Goal: Task Accomplishment & Management: Complete application form

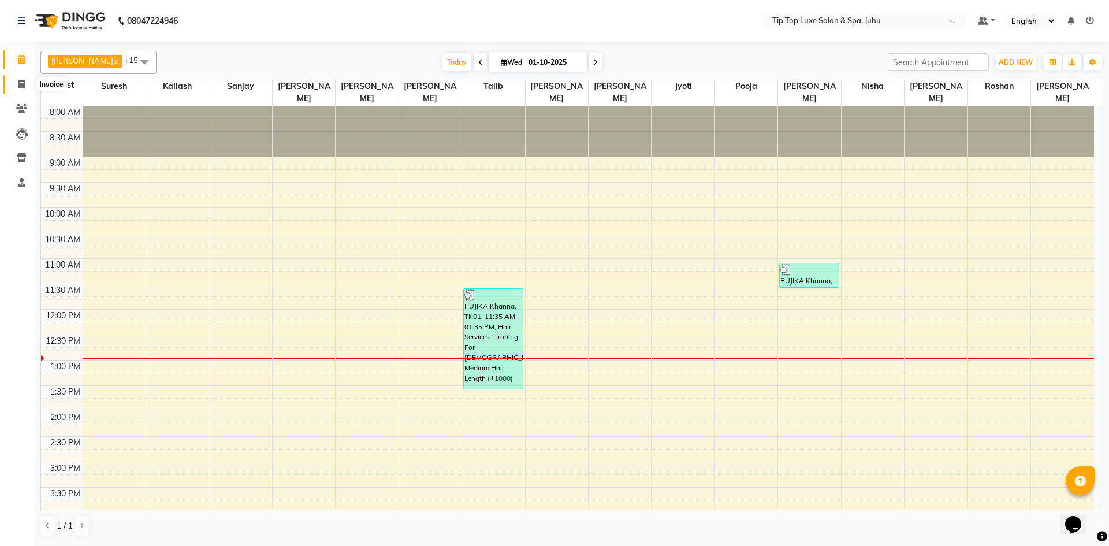
click at [19, 84] on icon at bounding box center [21, 84] width 6 height 9
select select "8298"
select select "service"
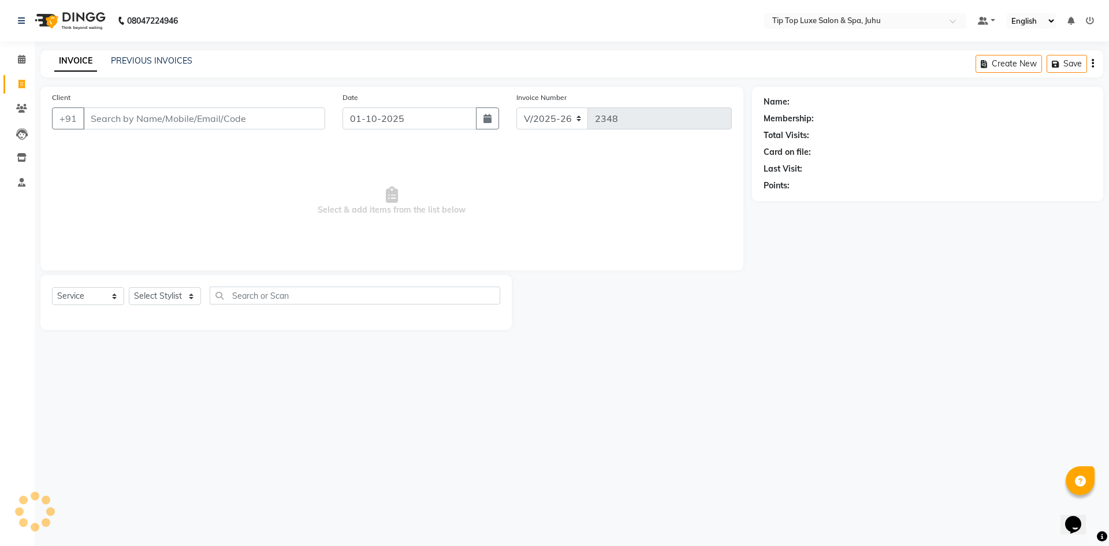
click at [140, 119] on input "Client" at bounding box center [204, 118] width 242 height 22
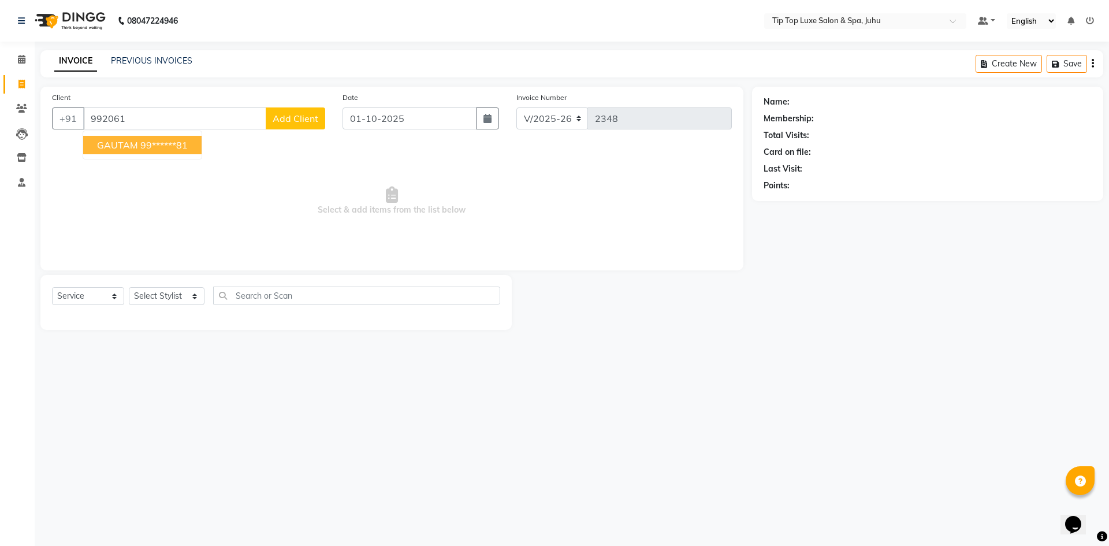
click at [150, 139] on button "GAUTAM 99******81" at bounding box center [142, 145] width 118 height 18
type input "99******81"
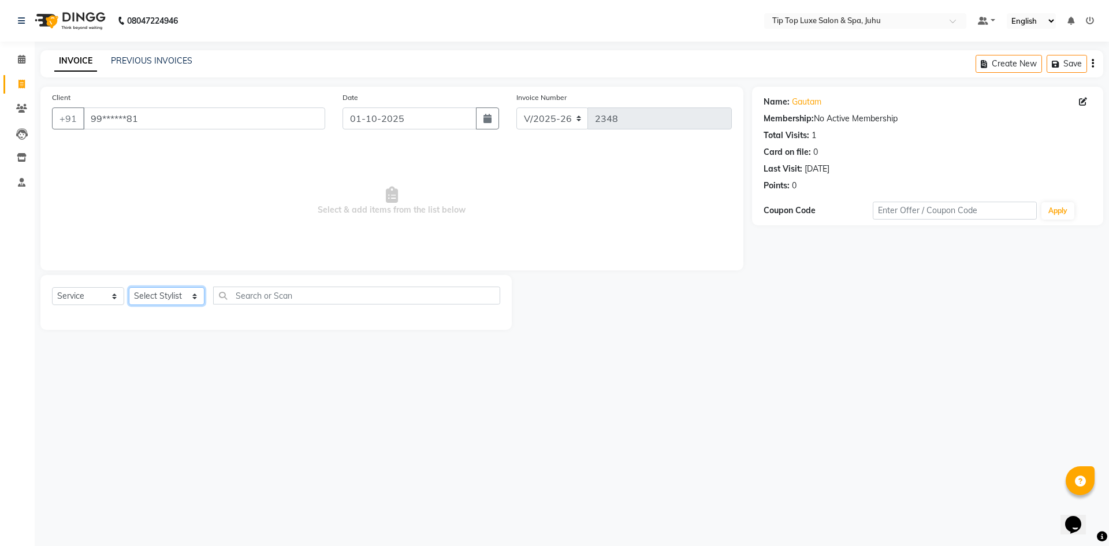
click at [164, 295] on select "Select Stylist [PERSON_NAME] admin [PERSON_NAME] creado ANAO [PERSON_NAME] Jyot…" at bounding box center [167, 296] width 76 height 18
select select "82312"
click at [129, 287] on select "Select Stylist [PERSON_NAME] admin [PERSON_NAME] creado ANAO [PERSON_NAME] Jyot…" at bounding box center [167, 296] width 76 height 18
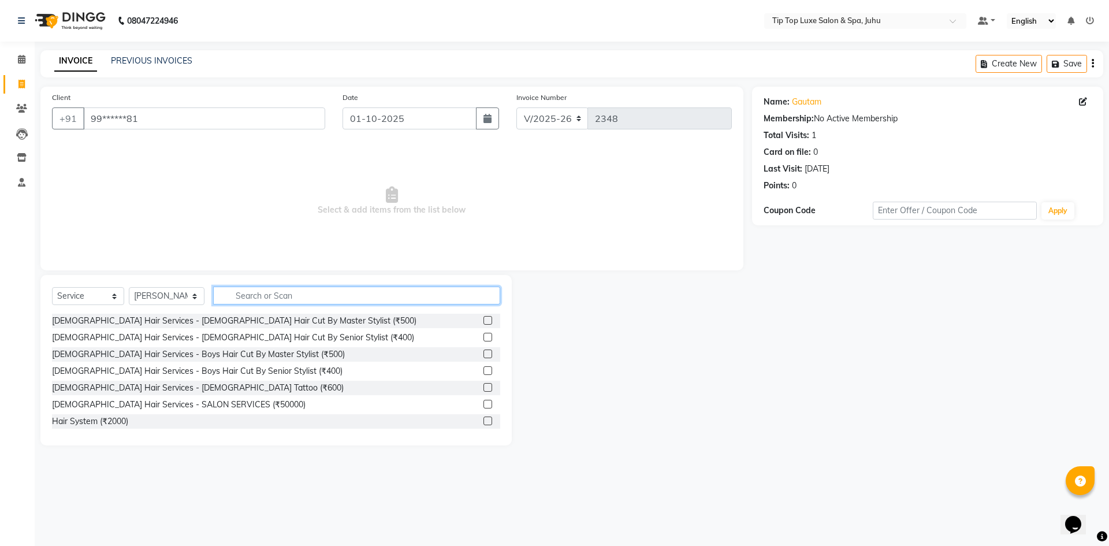
click at [239, 289] on input "text" at bounding box center [357, 295] width 288 height 18
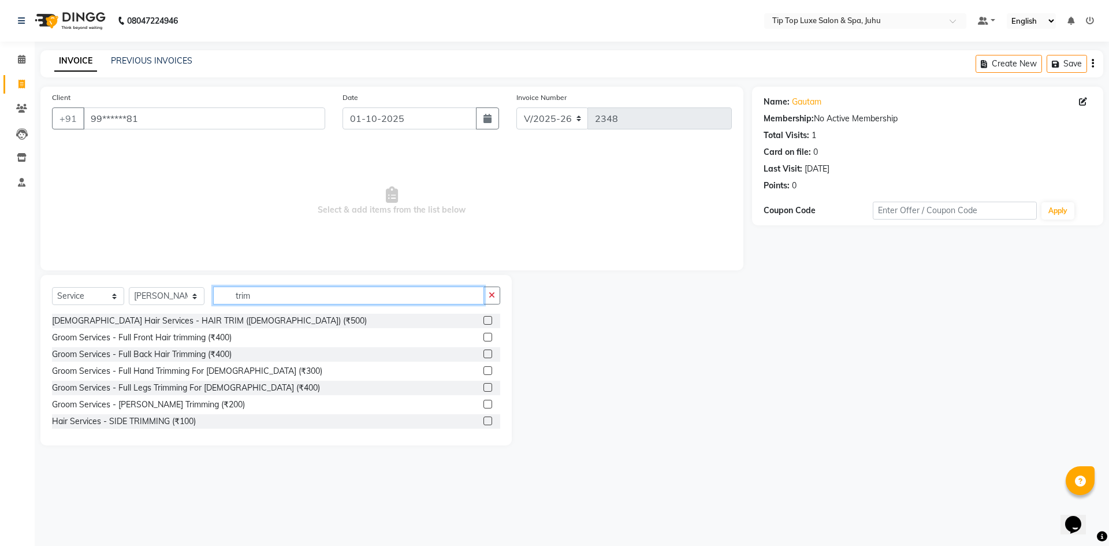
type input "trim"
click at [483, 404] on label at bounding box center [487, 404] width 9 height 9
click at [483, 404] on input "checkbox" at bounding box center [487, 405] width 8 height 8
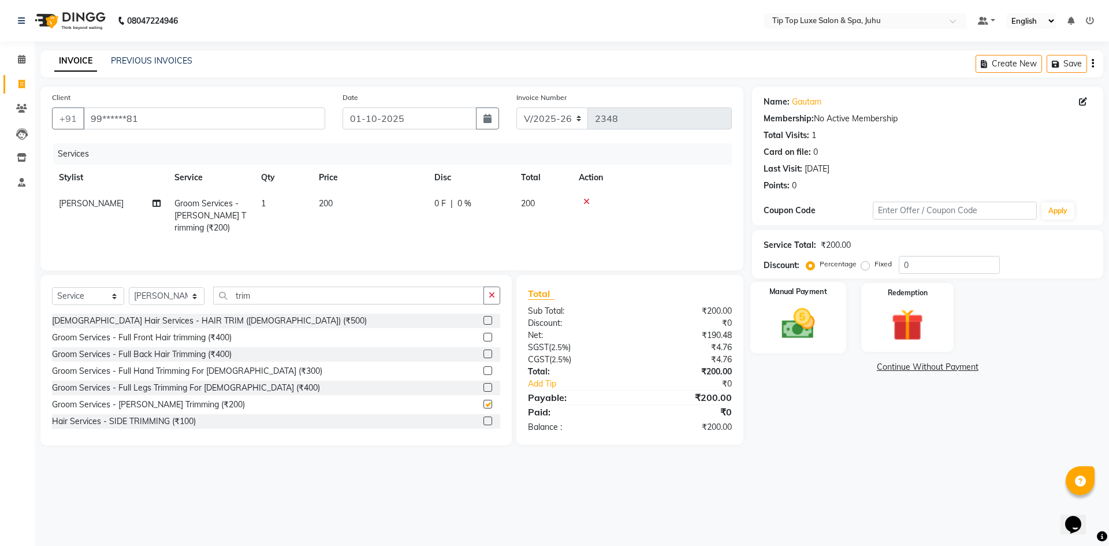
checkbox input "false"
click at [783, 312] on img at bounding box center [798, 323] width 54 height 38
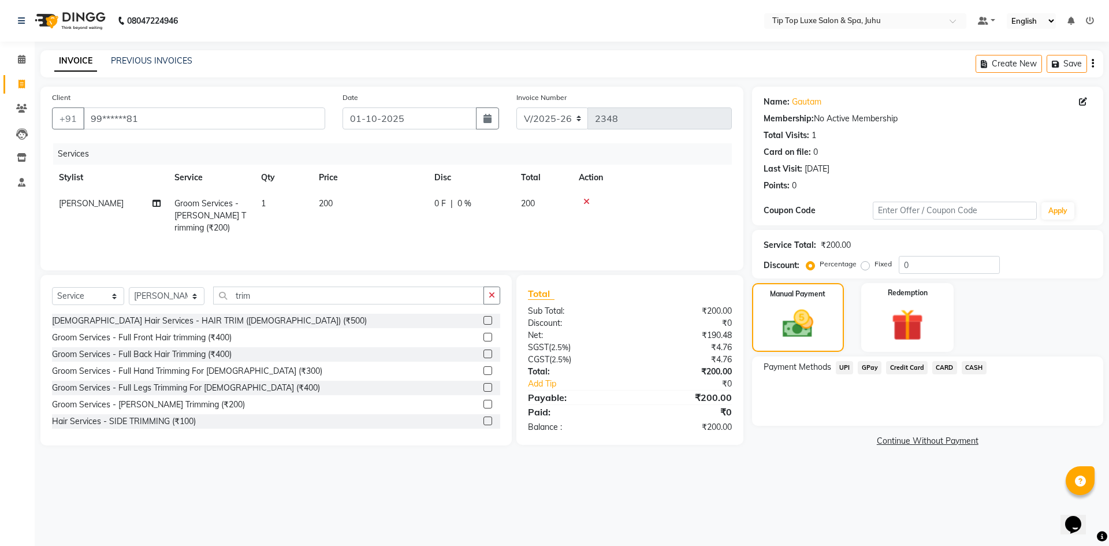
click at [842, 365] on span "UPI" at bounding box center [845, 367] width 18 height 13
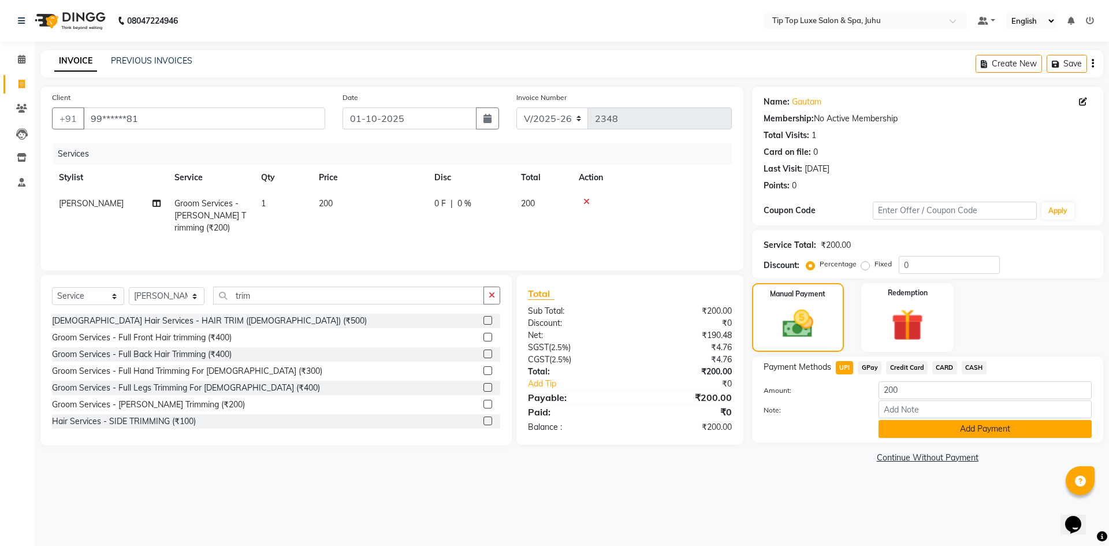
click at [917, 427] on button "Add Payment" at bounding box center [984, 429] width 213 height 18
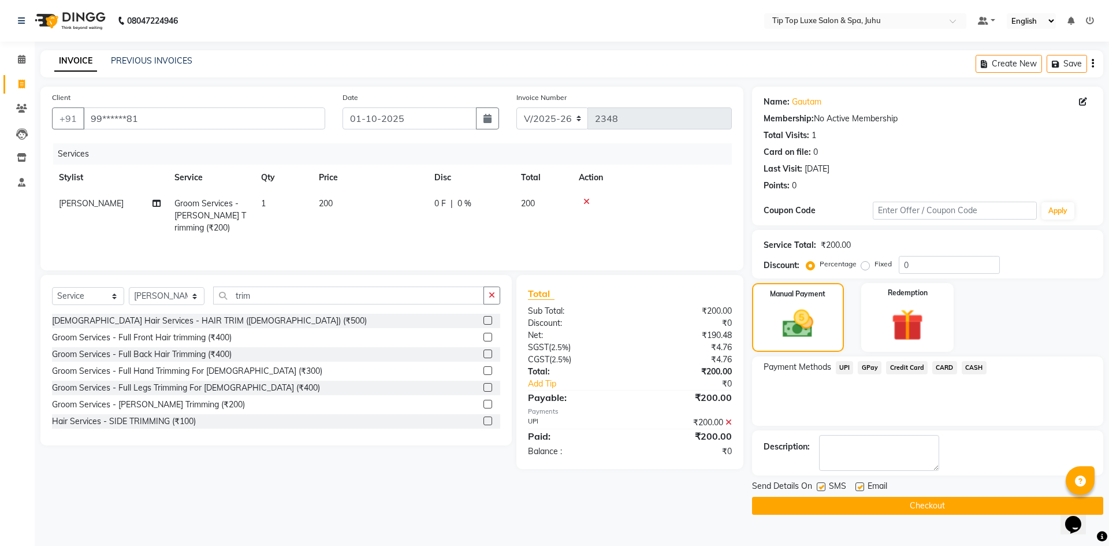
click at [900, 508] on button "Checkout" at bounding box center [927, 506] width 351 height 18
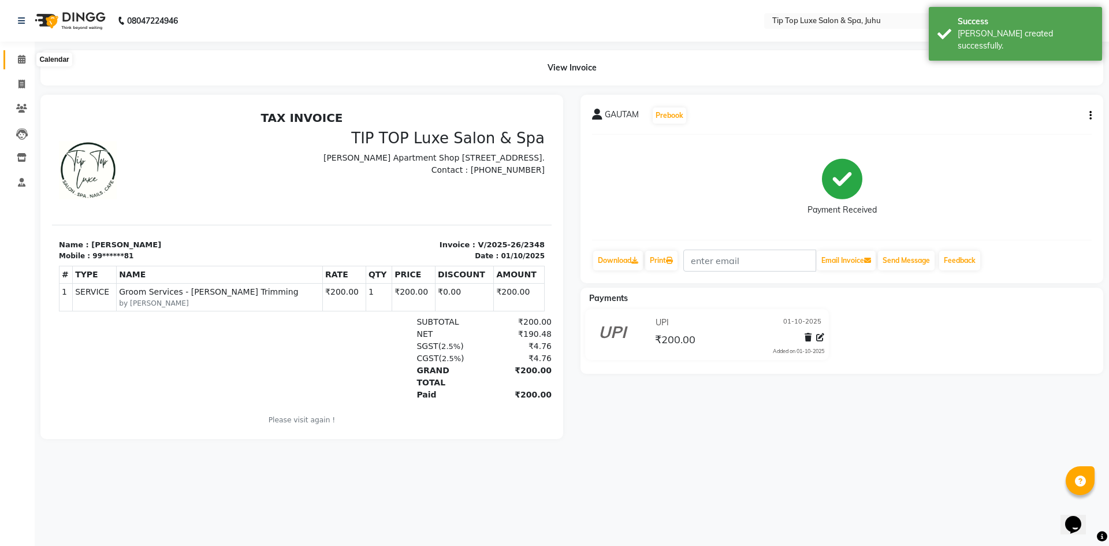
click at [24, 57] on icon at bounding box center [22, 59] width 8 height 9
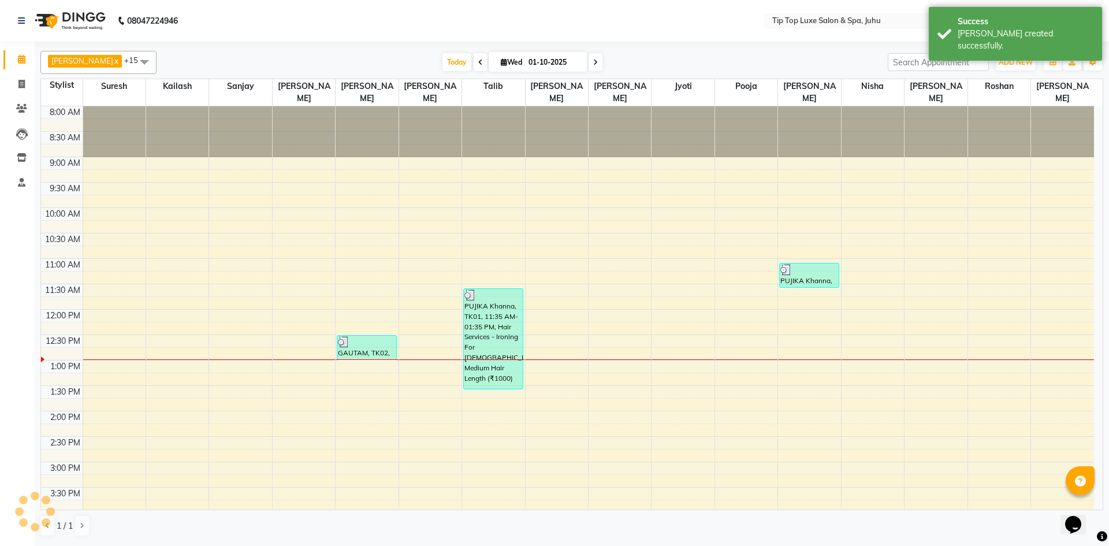
scroll to position [204, 0]
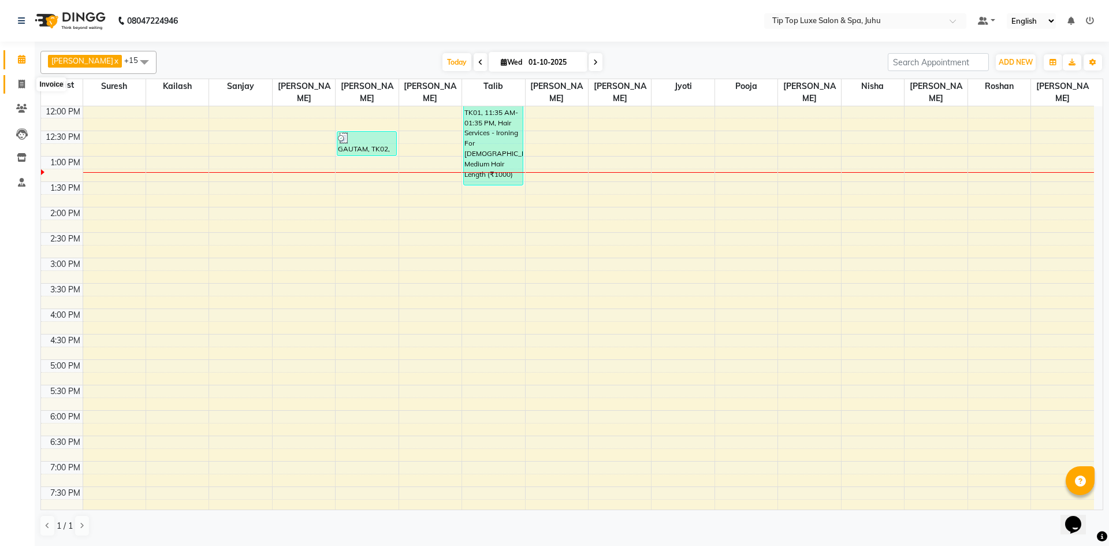
click at [19, 85] on icon at bounding box center [21, 84] width 6 height 9
select select "8298"
select select "service"
